Goal: Task Accomplishment & Management: Manage account settings

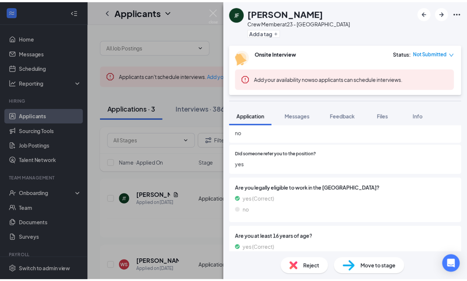
scroll to position [621, 0]
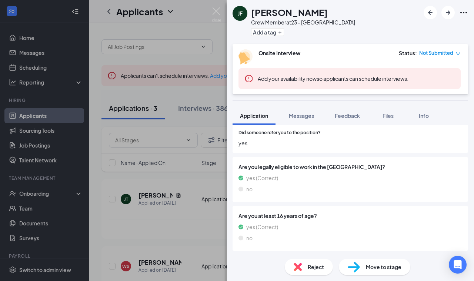
click at [185, 157] on div "JF Jaden Foster Crew Member at 23 - Centerville Add a tag Onsite Interview Stat…" at bounding box center [237, 140] width 474 height 281
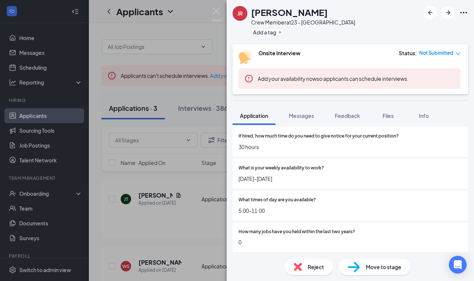
scroll to position [185, 0]
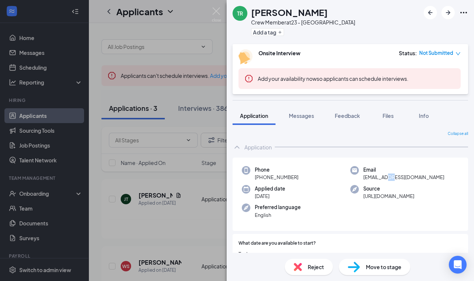
drag, startPoint x: 381, startPoint y: 180, endPoint x: 386, endPoint y: 180, distance: 5.6
click at [386, 180] on span "tyreannajr@icloud.com" at bounding box center [403, 176] width 81 height 7
click at [393, 171] on span "Email" at bounding box center [403, 169] width 81 height 7
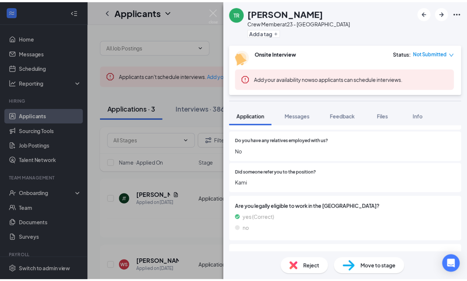
scroll to position [621, 0]
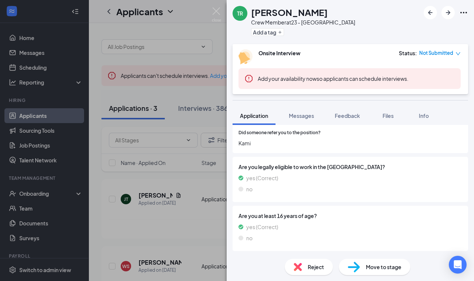
click at [60, 112] on div "TR tyreanna ramos Crew Member at 23 - Centerville Add a tag Onsite Interview St…" at bounding box center [237, 140] width 474 height 281
